Goal: Task Accomplishment & Management: Use online tool/utility

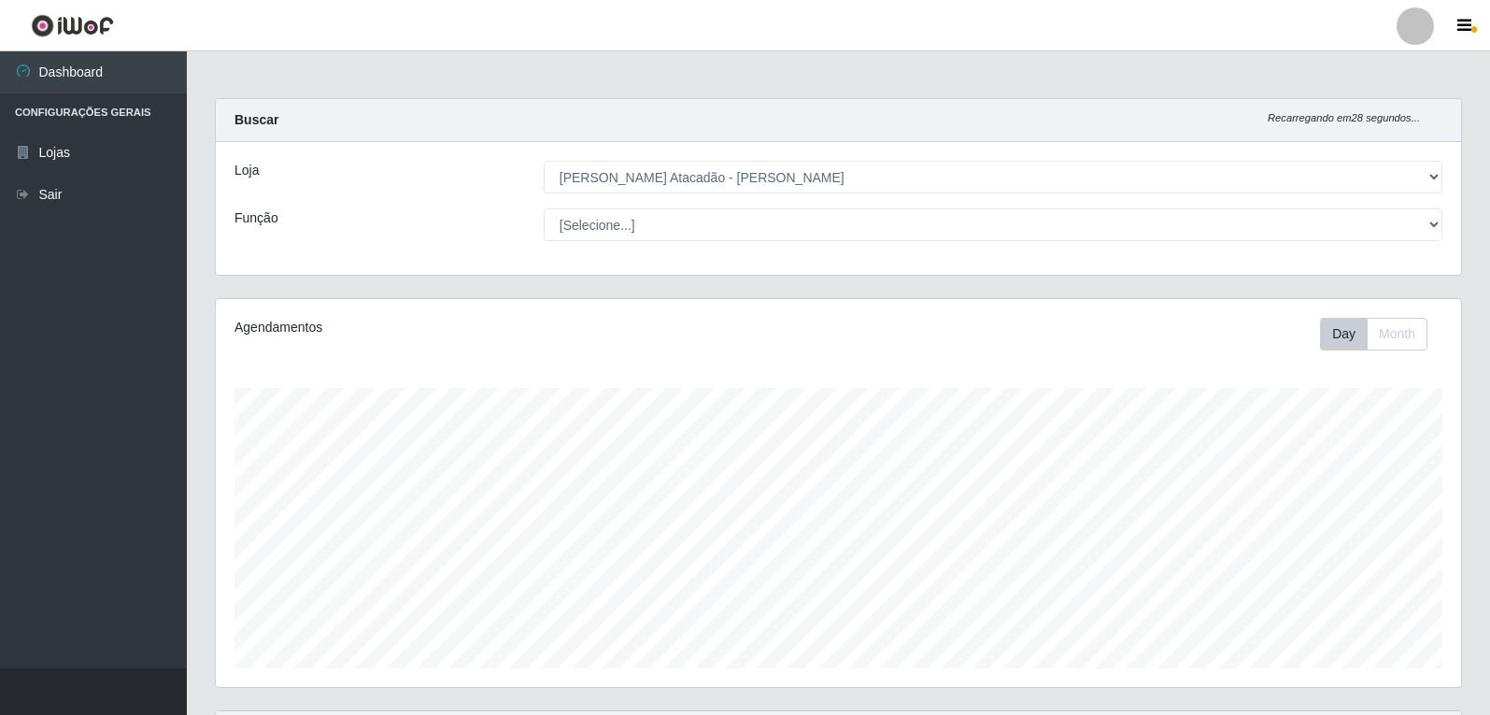
select select "523"
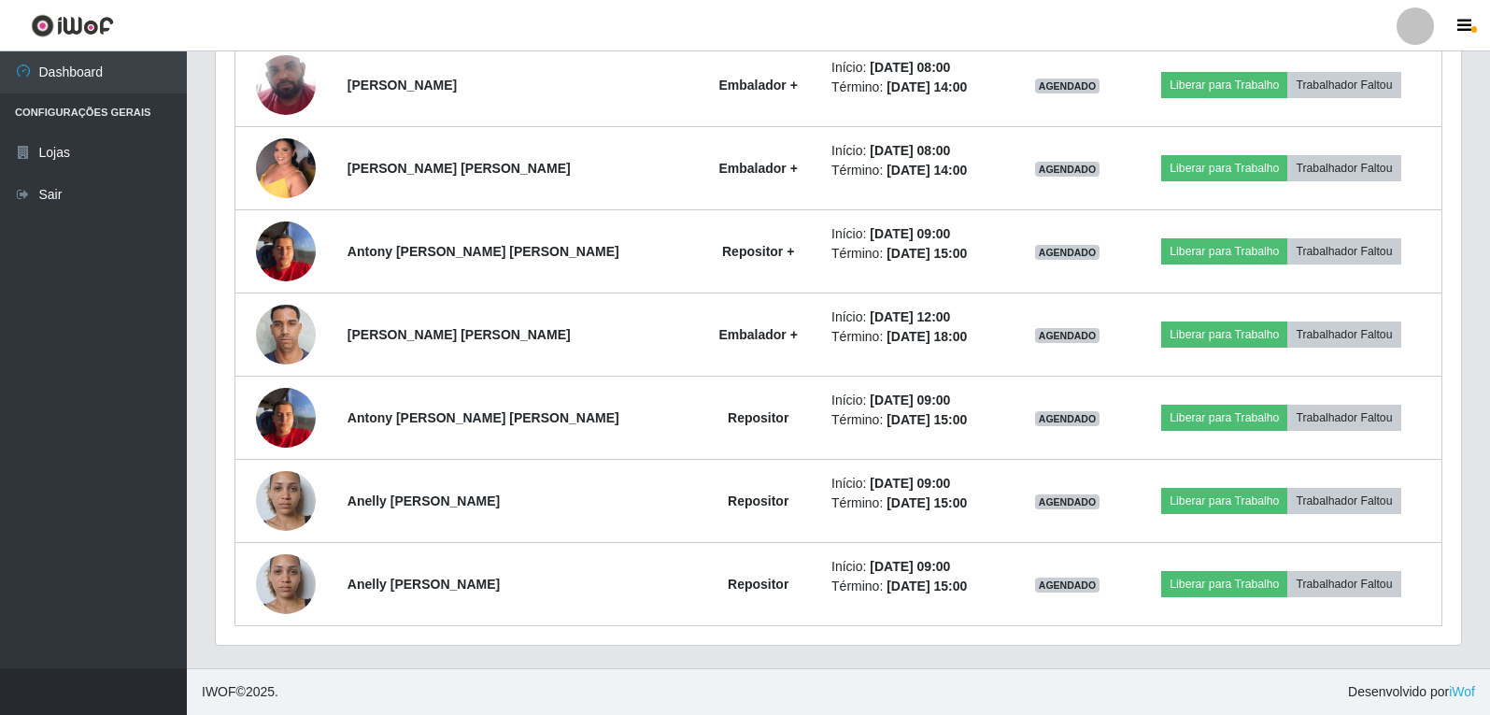
scroll to position [1596, 0]
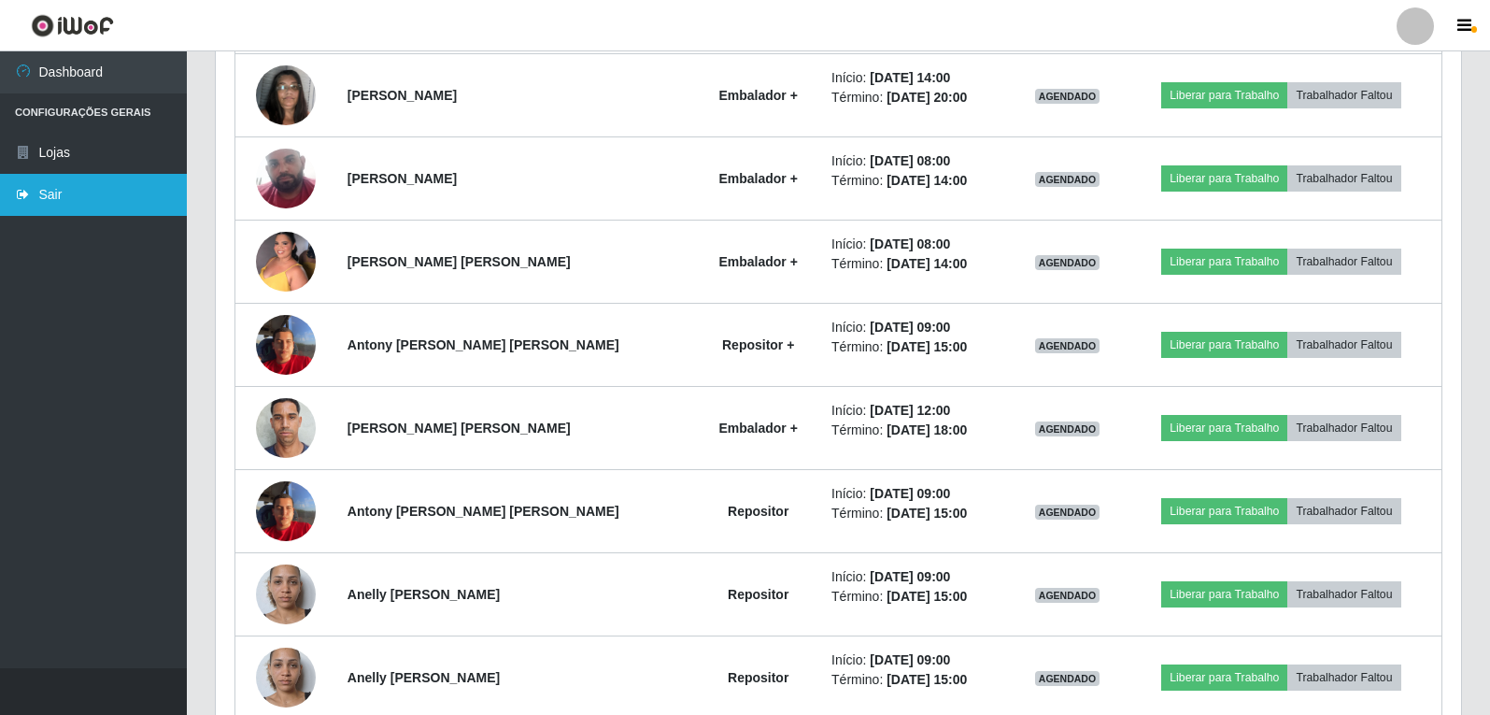
click at [47, 196] on link "Sair" at bounding box center [93, 195] width 187 height 42
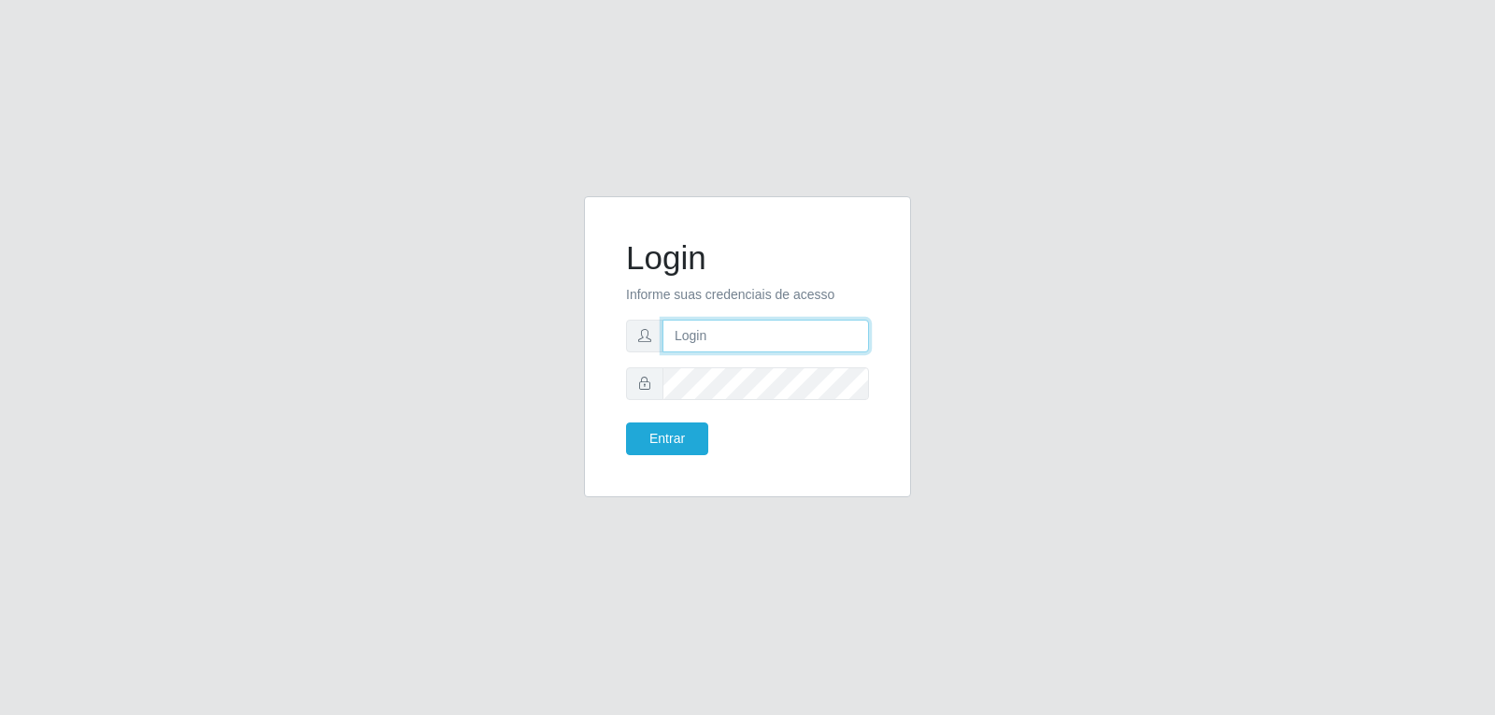
type input "[EMAIL_ADDRESS][PERSON_NAME][DOMAIN_NAME]"
click at [665, 425] on button "Entrar" at bounding box center [667, 438] width 82 height 33
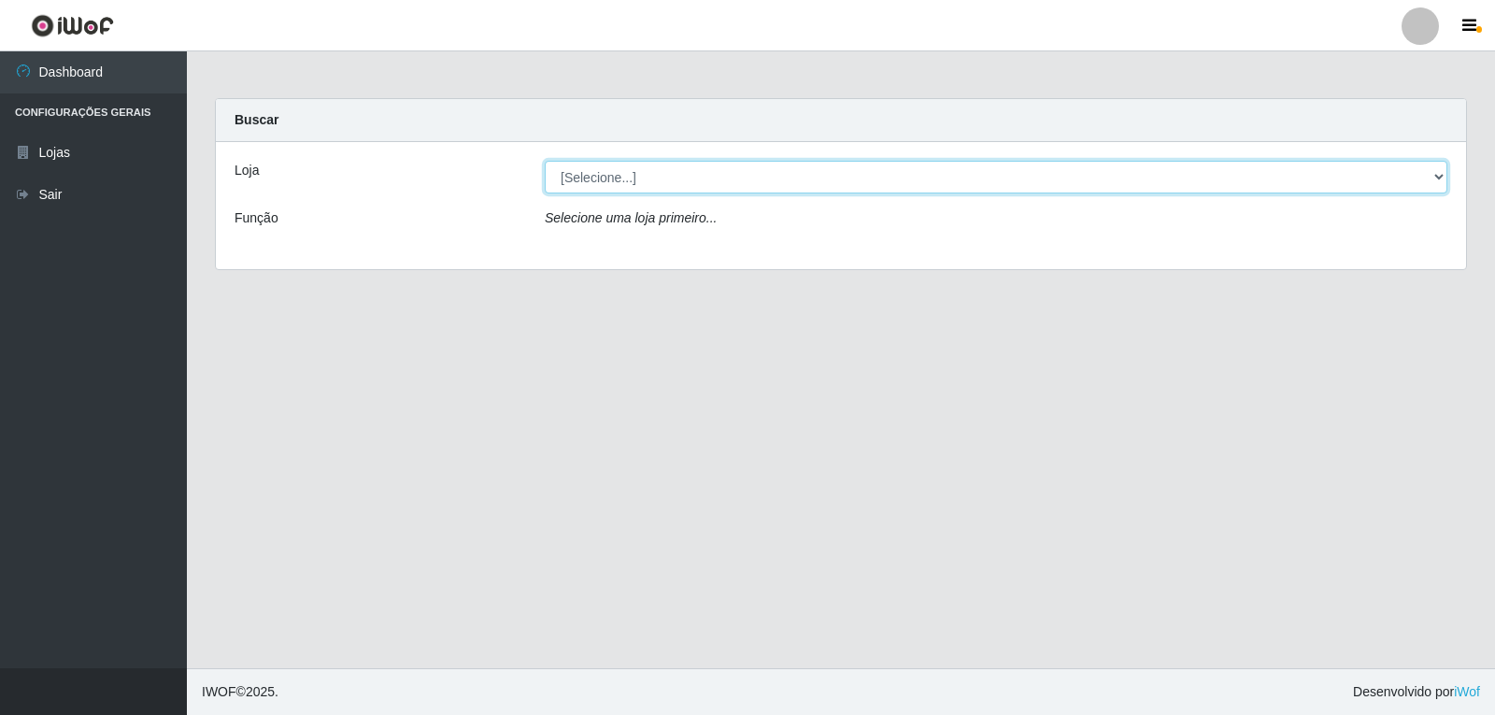
click at [1317, 187] on select "[Selecione...] [PERSON_NAME] Atacadão - [PERSON_NAME]" at bounding box center [996, 177] width 902 height 33
select select "523"
click at [545, 161] on select "[Selecione...] [PERSON_NAME] Atacadão - [PERSON_NAME]" at bounding box center [996, 177] width 902 height 33
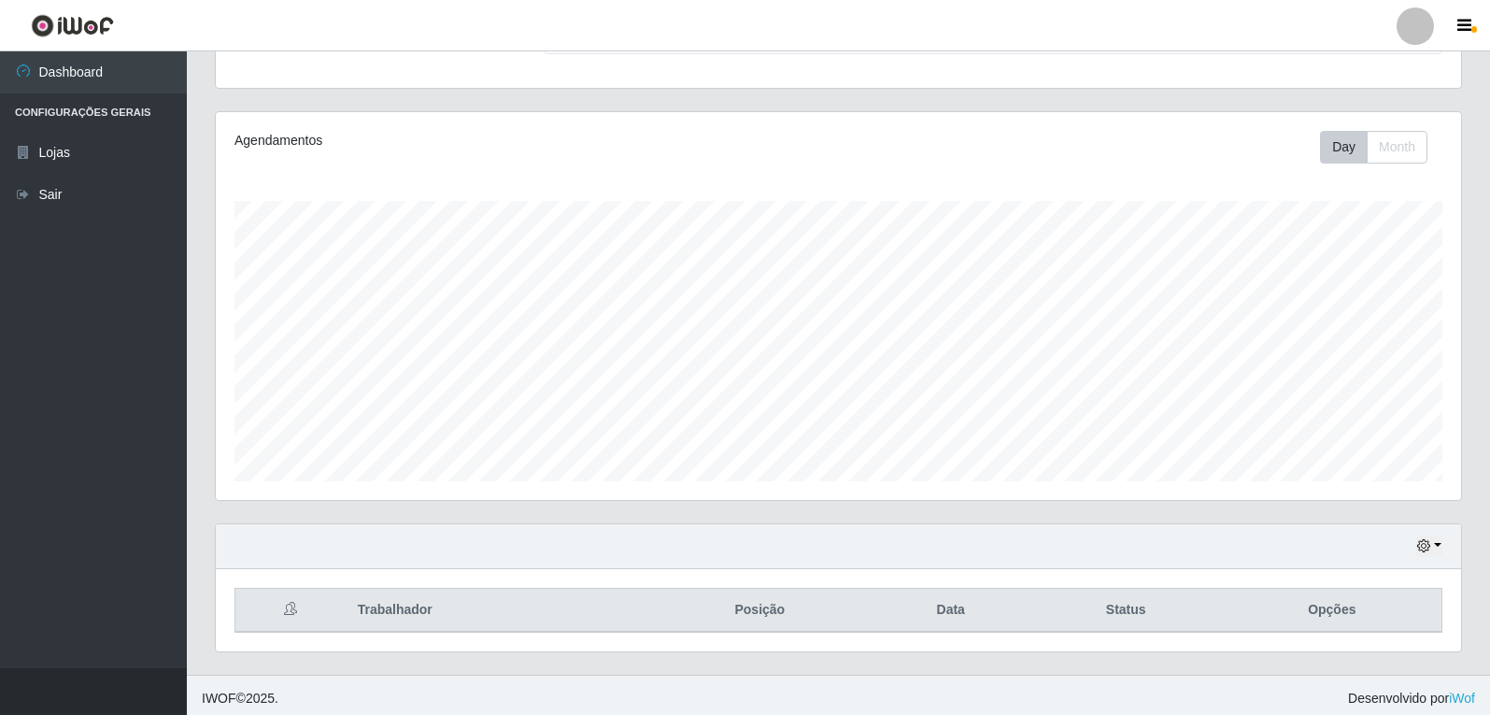
scroll to position [193, 0]
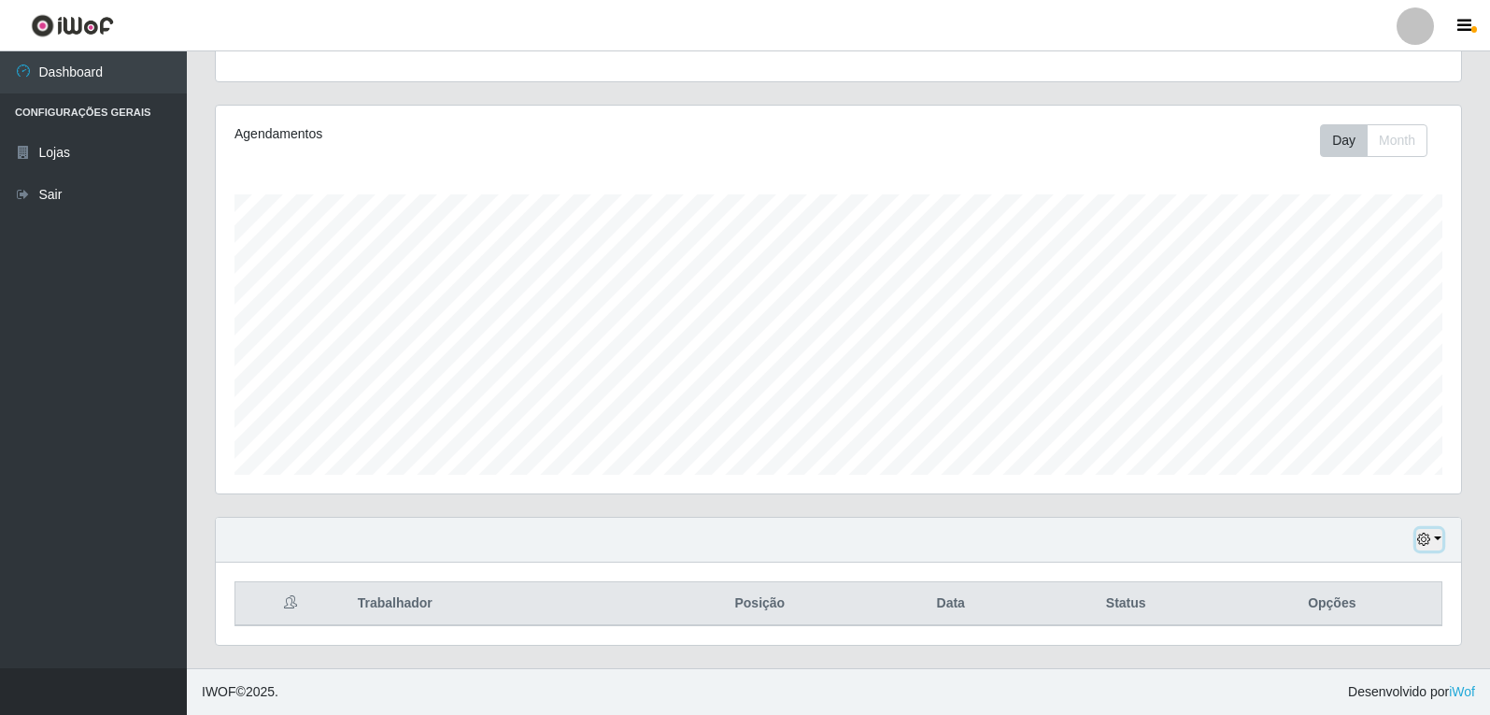
click at [1438, 539] on button "button" at bounding box center [1429, 539] width 26 height 21
click at [1386, 476] on button "1 Semana" at bounding box center [1368, 469] width 148 height 39
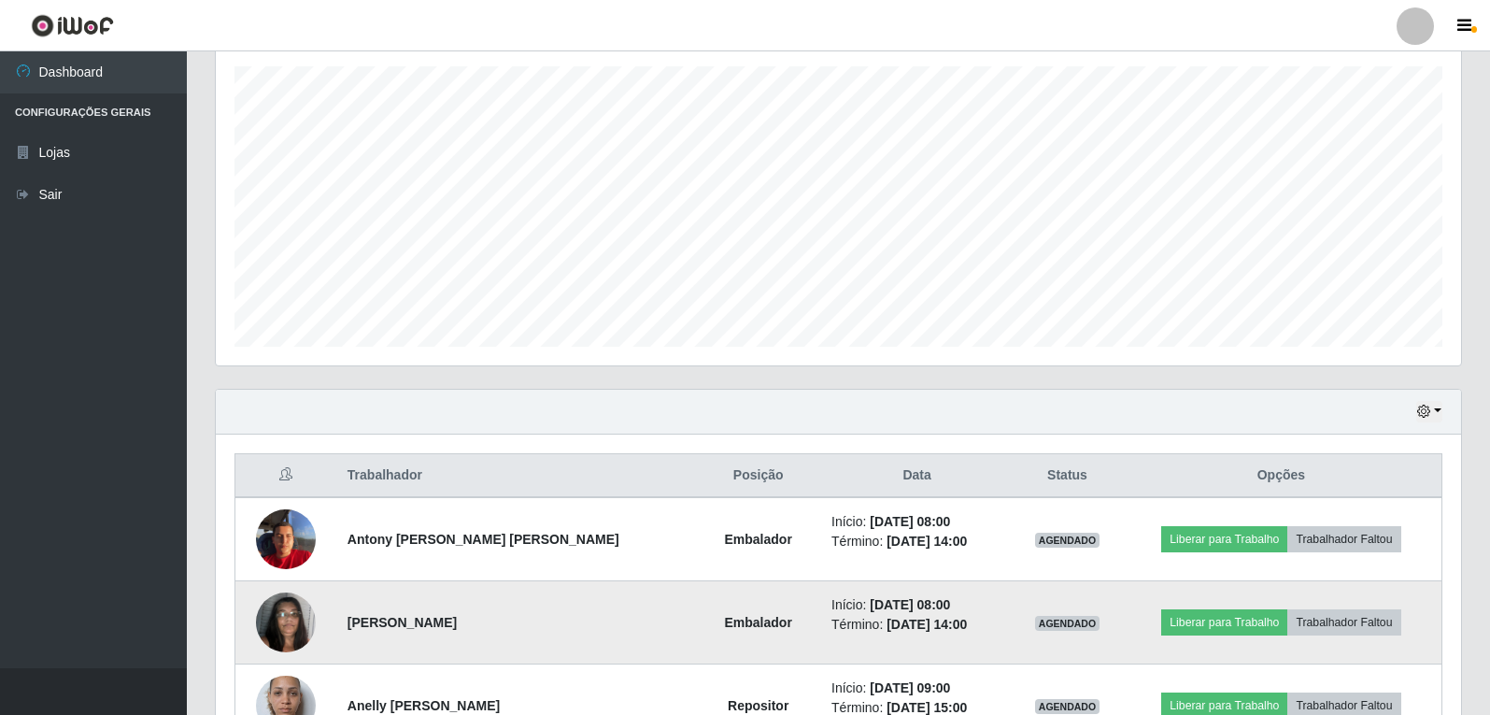
scroll to position [289, 0]
